Goal: Transaction & Acquisition: Purchase product/service

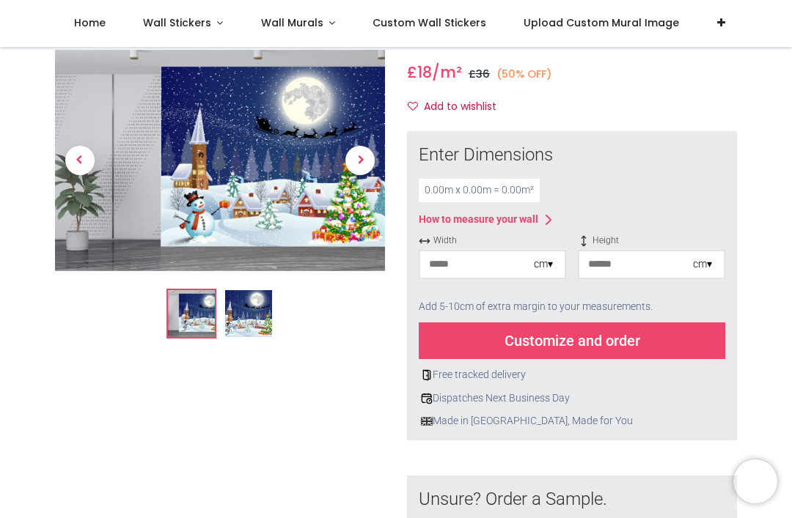
scroll to position [154, 0]
click at [514, 262] on input "number" at bounding box center [477, 265] width 114 height 26
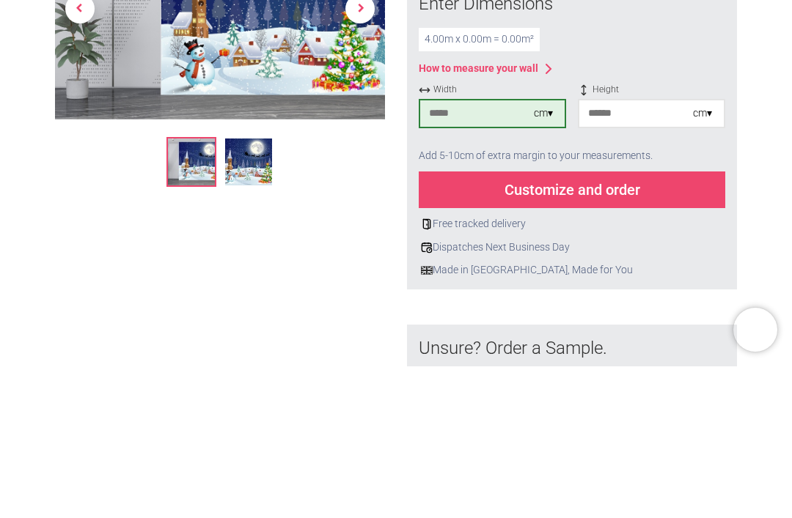
type input "***"
click at [602, 252] on input "number" at bounding box center [636, 265] width 114 height 26
type input "***"
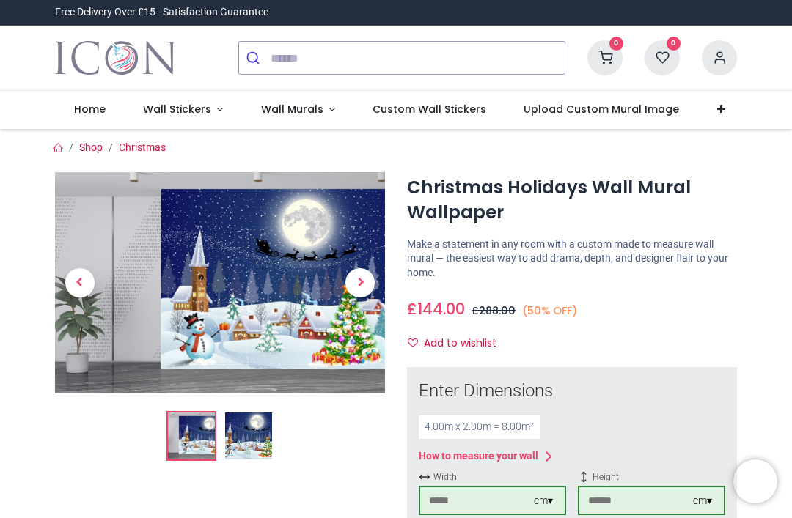
scroll to position [0, 0]
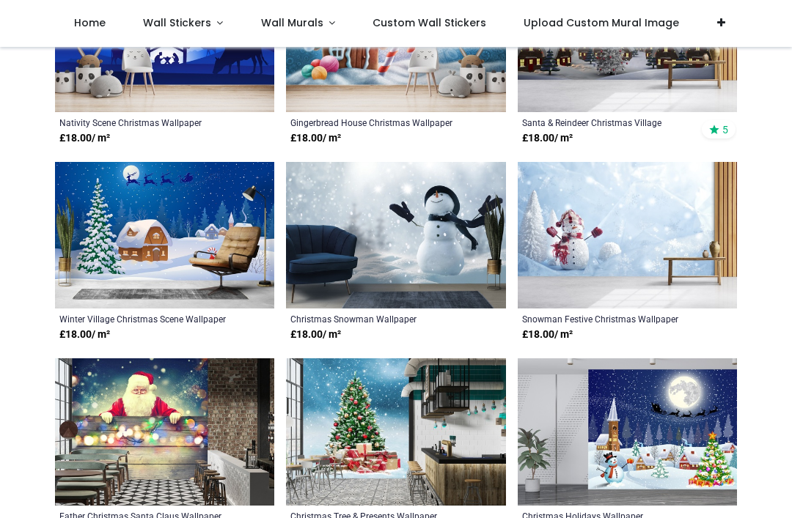
scroll to position [965, 0]
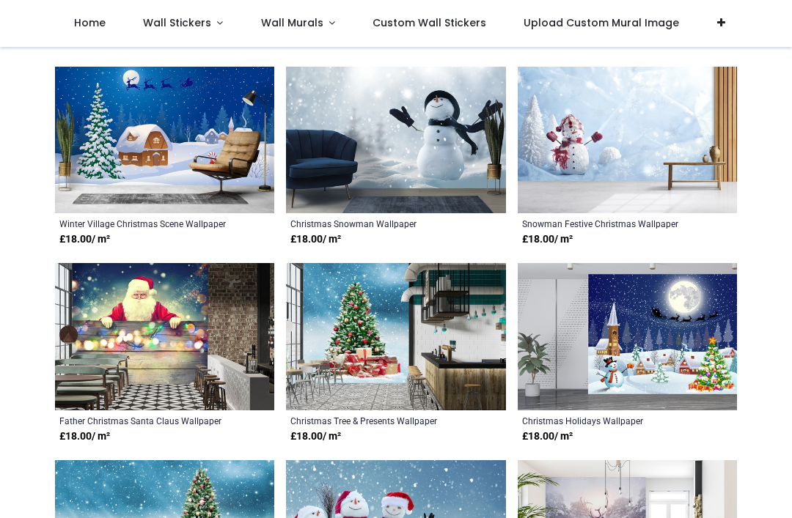
scroll to position [1059, 0]
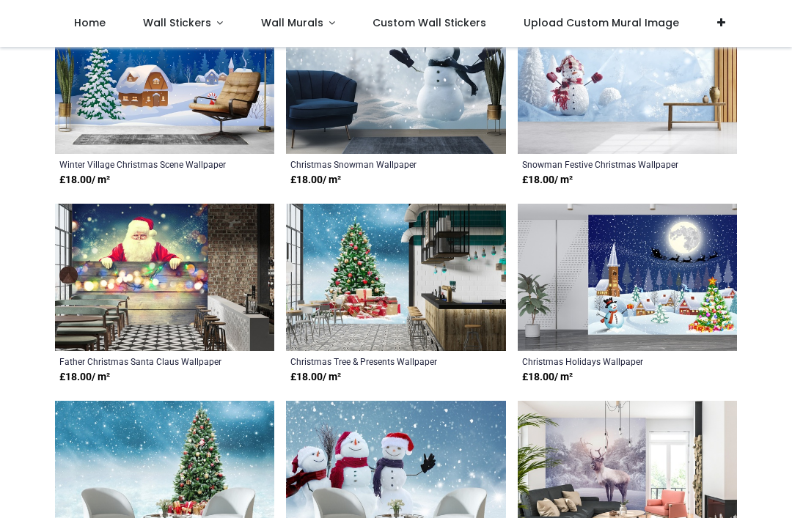
scroll to position [1108, 0]
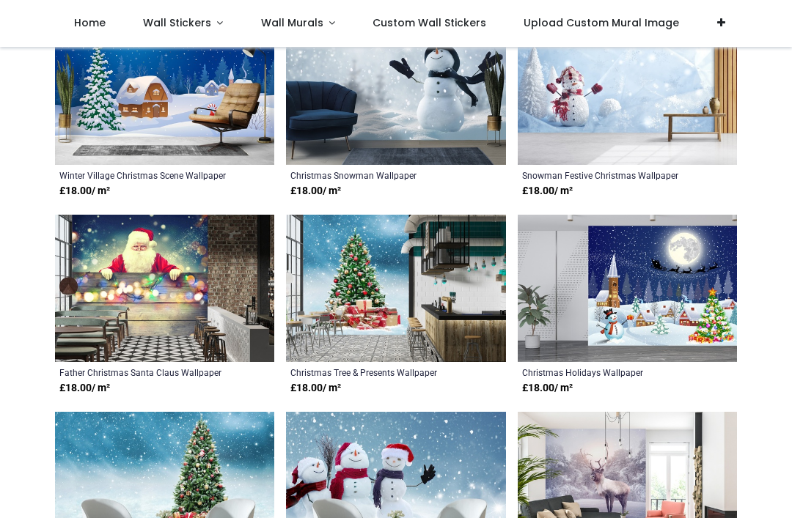
click at [652, 286] on img at bounding box center [627, 288] width 219 height 147
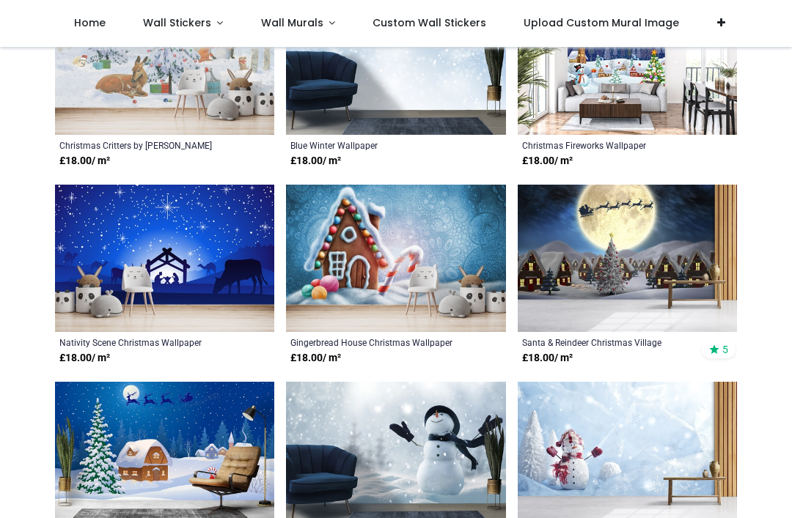
scroll to position [743, 0]
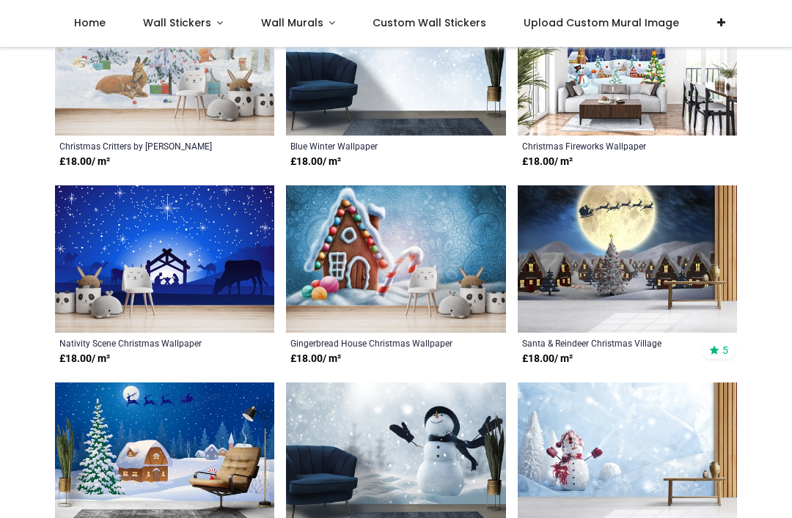
click at [644, 265] on img at bounding box center [627, 258] width 219 height 147
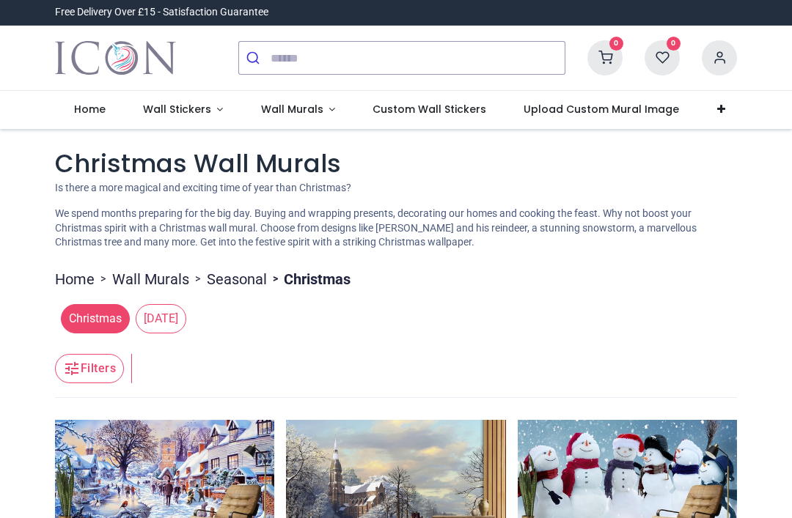
scroll to position [0, 0]
click at [687, 327] on div "Christmas Halloween" at bounding box center [396, 318] width 682 height 41
click at [289, 110] on span "Wall Murals" at bounding box center [292, 109] width 62 height 15
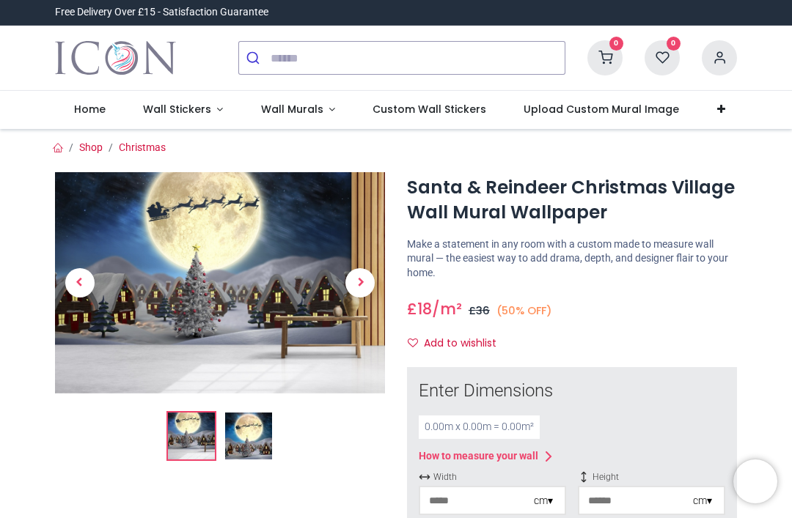
click at [240, 308] on img at bounding box center [220, 282] width 330 height 221
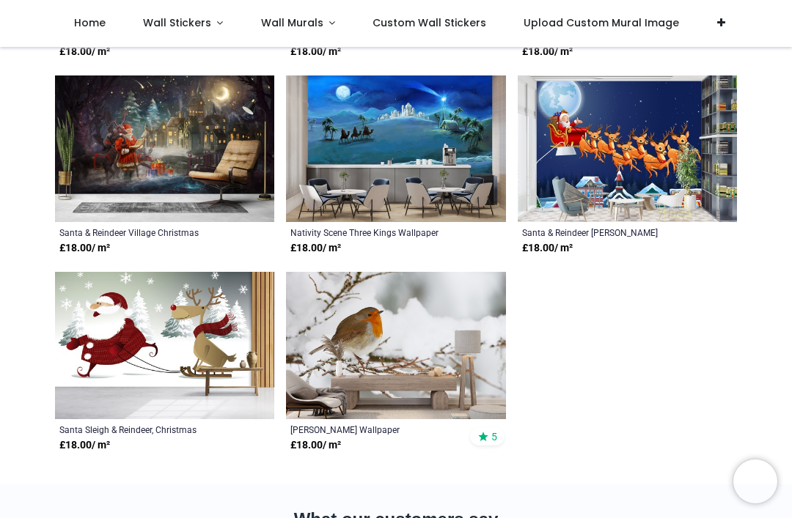
scroll to position [1853, 0]
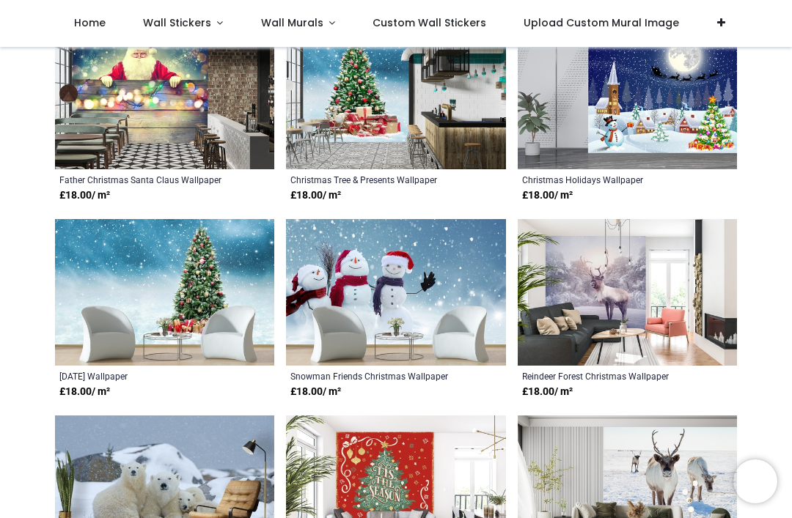
scroll to position [1300, 0]
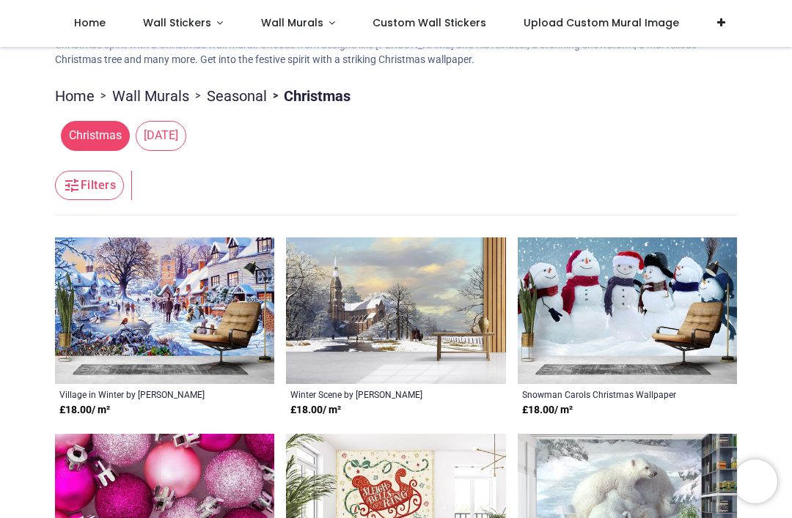
scroll to position [100, 0]
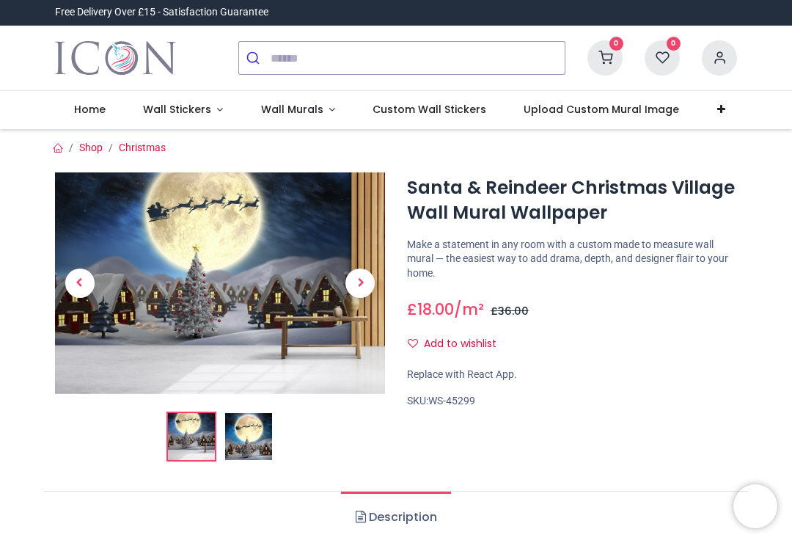
click at [254, 308] on img at bounding box center [220, 282] width 330 height 221
